Goal: Communication & Community: Answer question/provide support

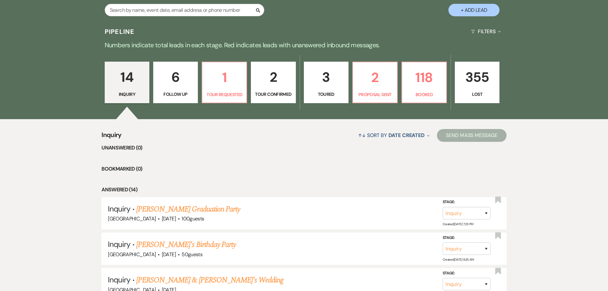
scroll to position [223, 0]
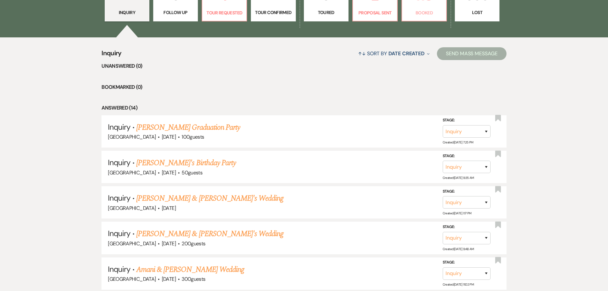
click at [411, 14] on p "Booked" at bounding box center [424, 12] width 36 height 7
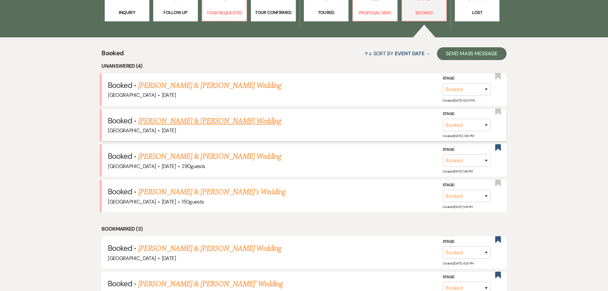
click at [184, 114] on li "Booked · [PERSON_NAME] & [PERSON_NAME] Wedding [GEOGRAPHIC_DATA] · [DATE] Stage…" at bounding box center [303, 125] width 405 height 32
click at [180, 148] on li "Booked · [PERSON_NAME] & [PERSON_NAME] Wedding [GEOGRAPHIC_DATA] · [DATE] · 290…" at bounding box center [303, 160] width 405 height 32
click at [181, 157] on link "[PERSON_NAME] & [PERSON_NAME] Wedding" at bounding box center [209, 156] width 143 height 11
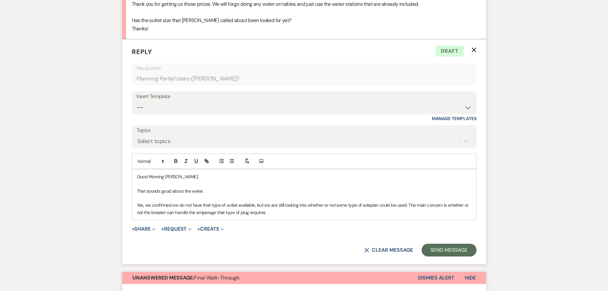
scroll to position [1460, 0]
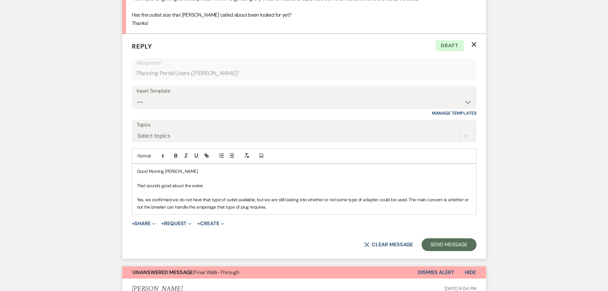
click at [286, 210] on p "Yes, we confirmed we do not have that type of outlet available, but we are stil…" at bounding box center [304, 203] width 334 height 14
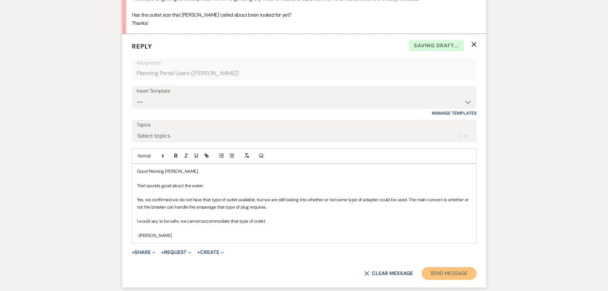
click at [444, 276] on button "Send Message" at bounding box center [448, 273] width 55 height 13
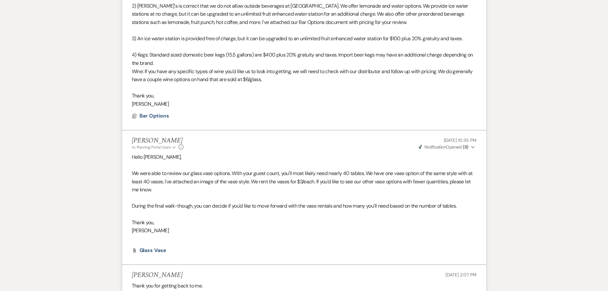
scroll to position [0, 0]
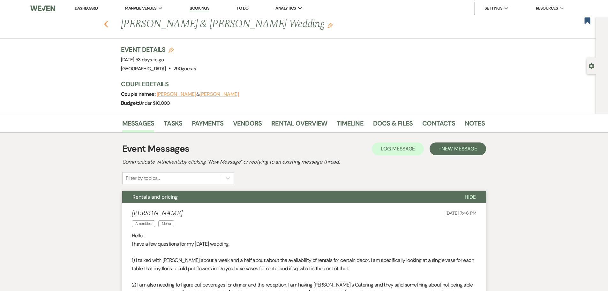
click at [108, 26] on icon "Previous" at bounding box center [106, 24] width 5 height 8
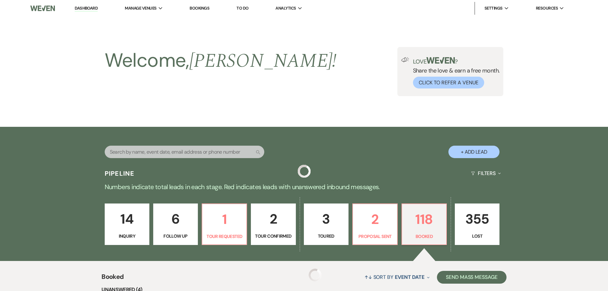
scroll to position [223, 0]
